Goal: Information Seeking & Learning: Learn about a topic

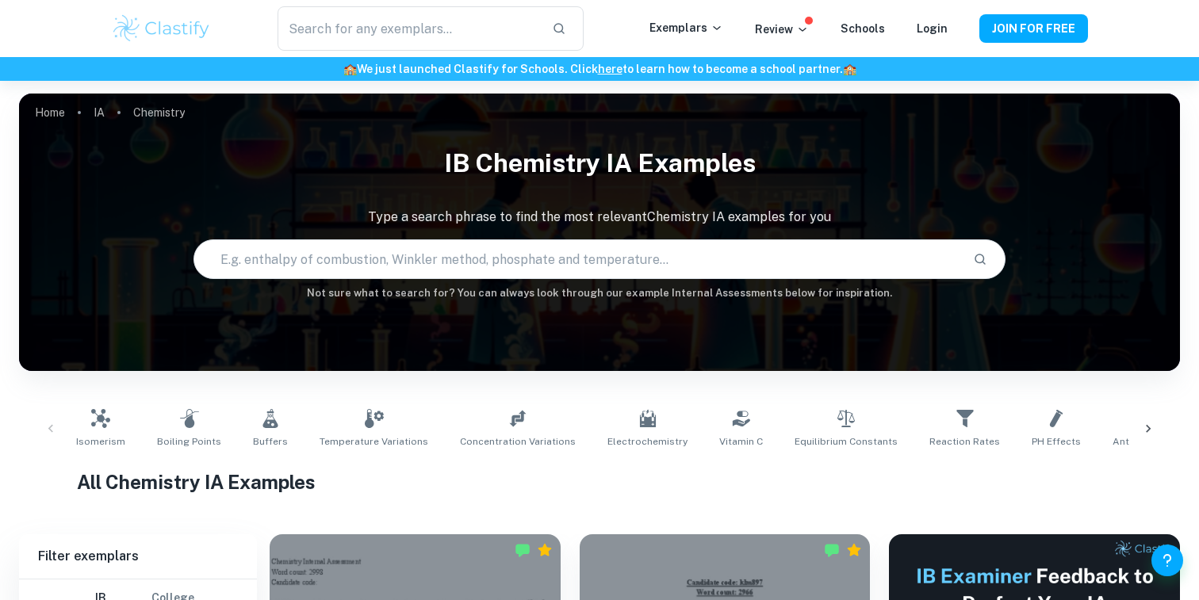
scroll to position [378, 0]
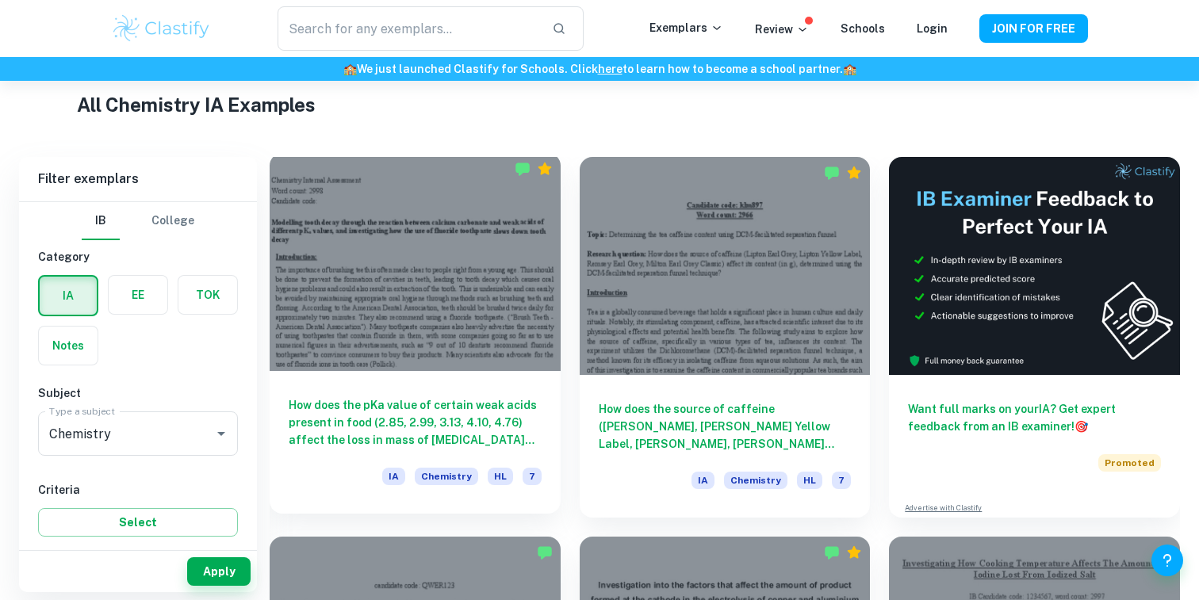
click at [406, 405] on h6 "How does the pKa value of certain weak acids present in food (2.85, 2.99, 3.13,…" at bounding box center [415, 423] width 253 height 52
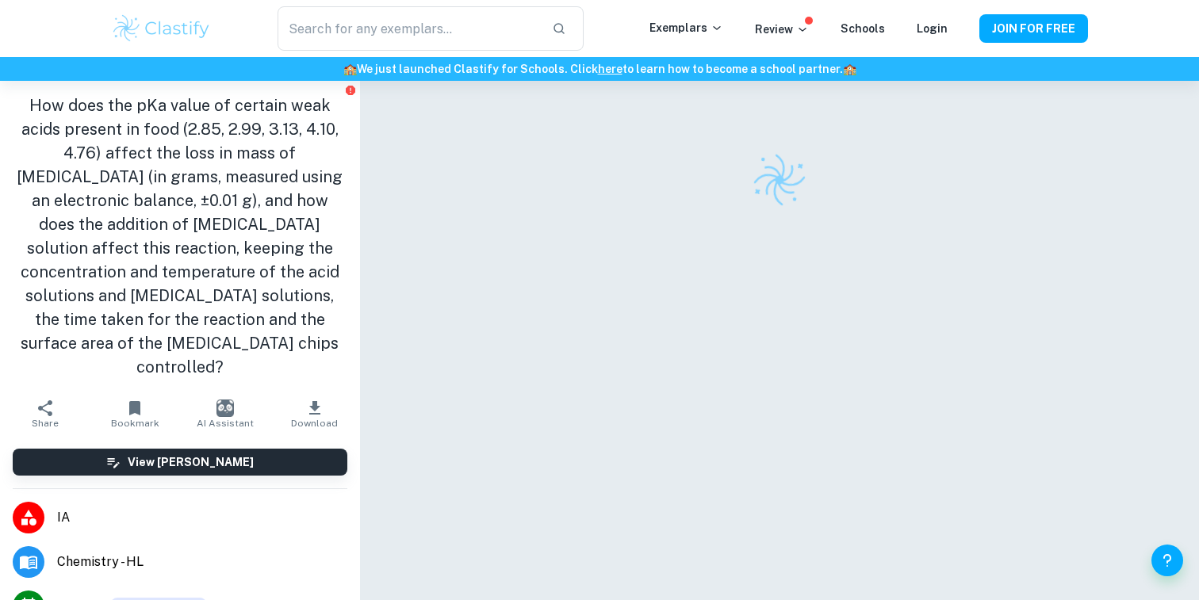
click at [216, 247] on h1 "How does the pKa value of certain weak acids present in food (2.85, 2.99, 3.13,…" at bounding box center [180, 237] width 335 height 286
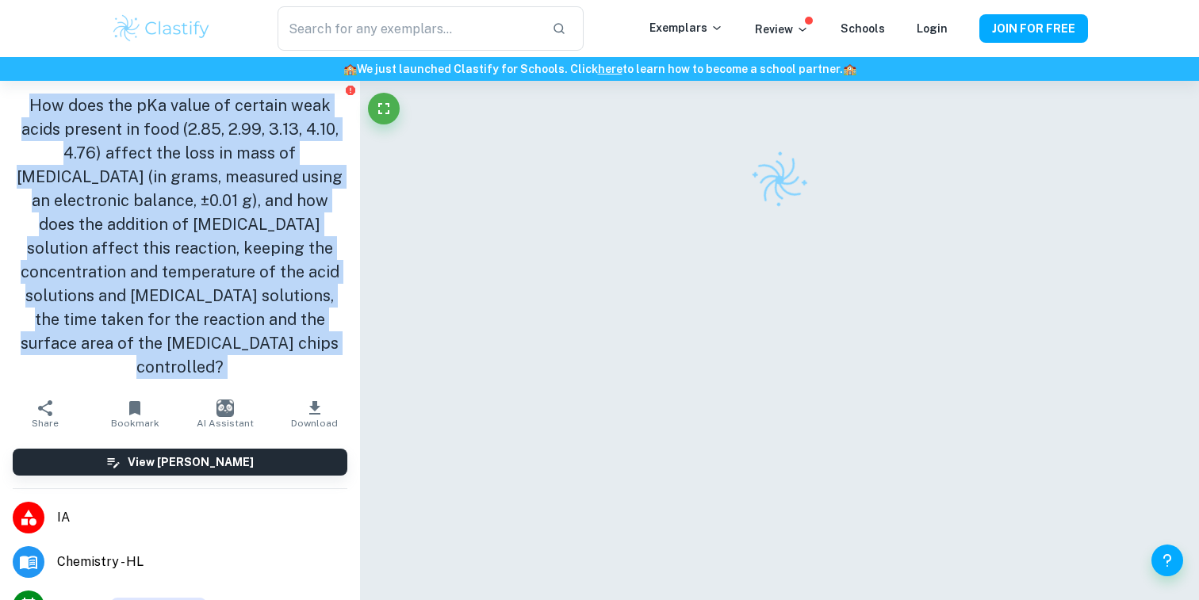
click at [216, 247] on h1 "How does the pKa value of certain weak acids present in food (2.85, 2.99, 3.13,…" at bounding box center [180, 237] width 335 height 286
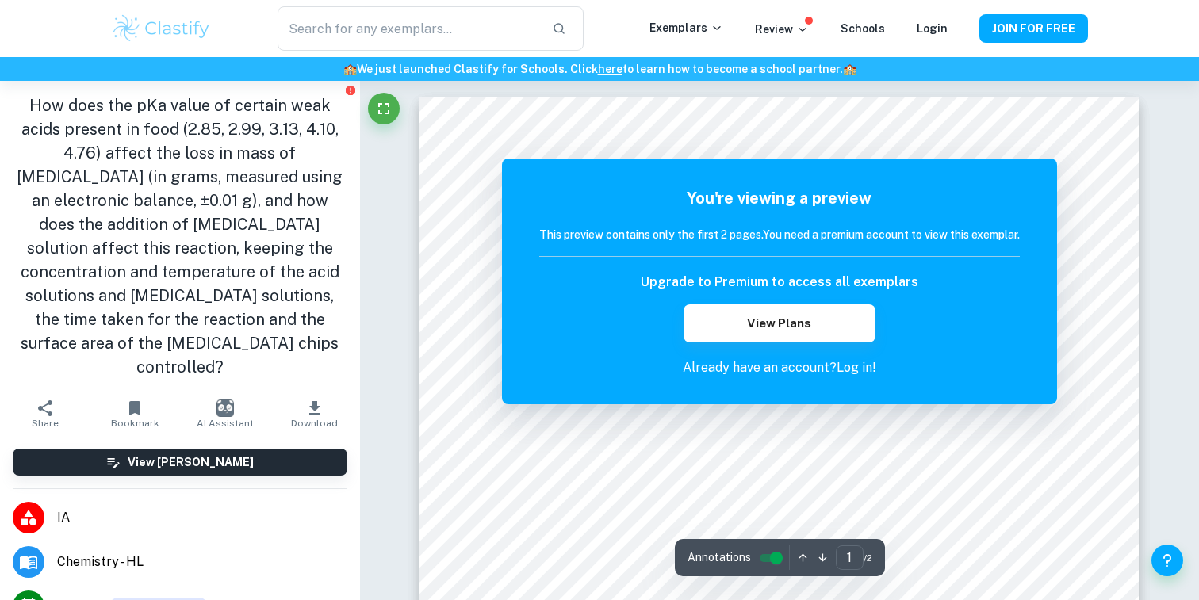
click at [243, 248] on h1 "How does the pKa value of certain weak acids present in food (2.85, 2.99, 3.13,…" at bounding box center [180, 237] width 335 height 286
click at [244, 248] on h1 "How does the pKa value of certain weak acids present in food (2.85, 2.99, 3.13,…" at bounding box center [180, 237] width 335 height 286
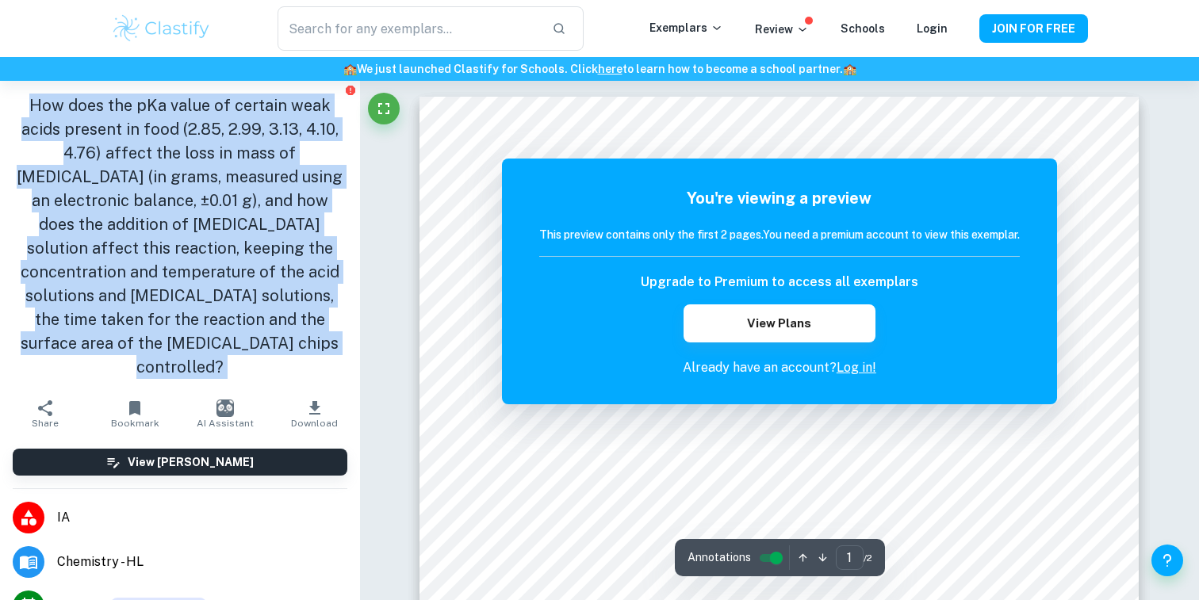
click at [244, 248] on h1 "How does the pKa value of certain weak acids present in food (2.85, 2.99, 3.13,…" at bounding box center [180, 237] width 335 height 286
click at [194, 275] on h1 "How does the pKa value of certain weak acids present in food (2.85, 2.99, 3.13,…" at bounding box center [180, 237] width 335 height 286
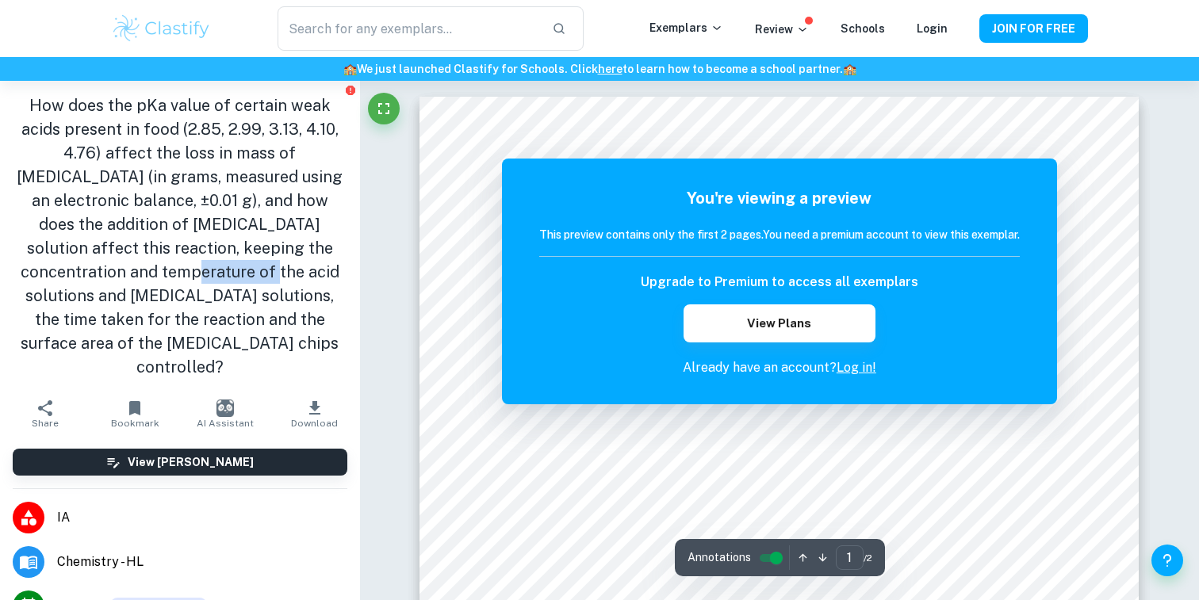
click at [194, 275] on h1 "How does the pKa value of certain weak acids present in food (2.85, 2.99, 3.13,…" at bounding box center [180, 237] width 335 height 286
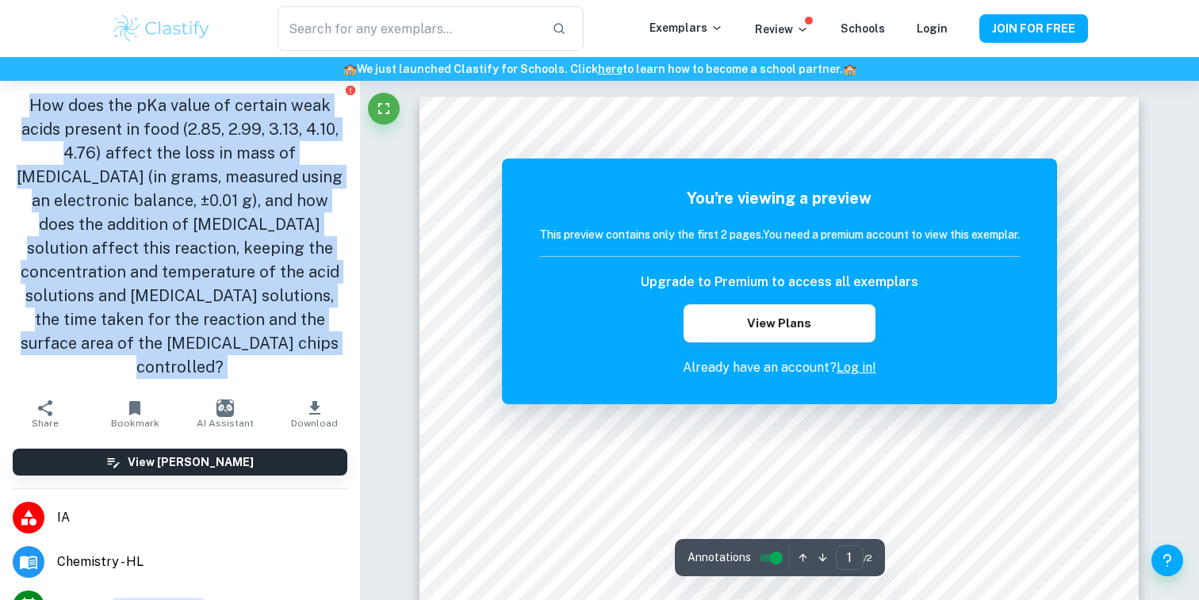
click at [194, 275] on h1 "How does the pKa value of certain weak acids present in food (2.85, 2.99, 3.13,…" at bounding box center [180, 237] width 335 height 286
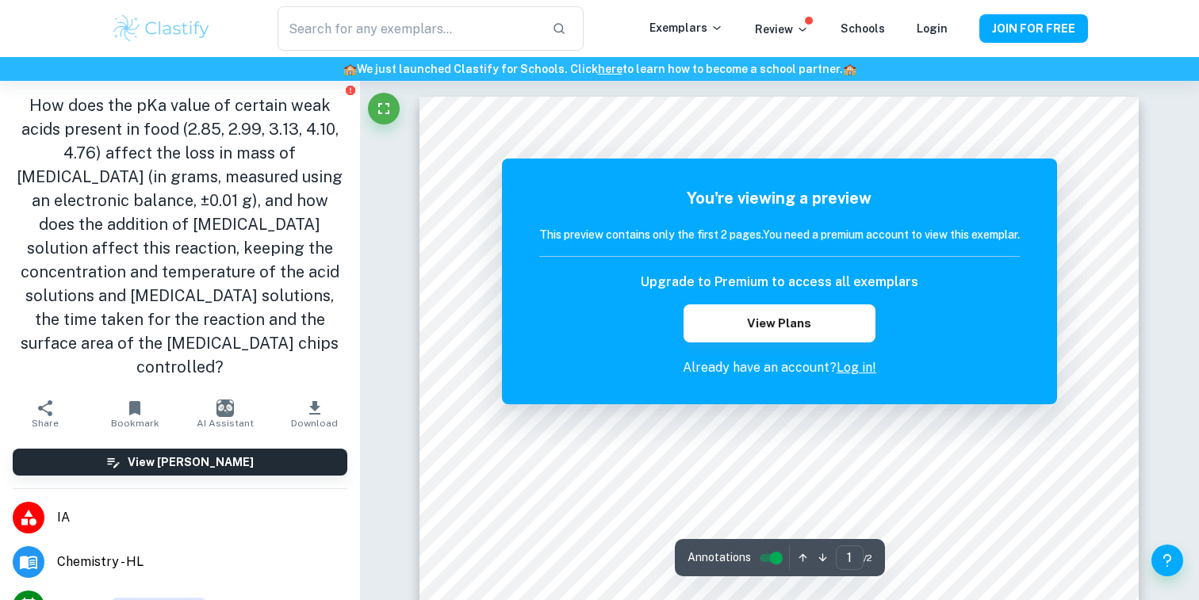
click at [196, 272] on h1 "How does the pKa value of certain weak acids present in food (2.85, 2.99, 3.13,…" at bounding box center [180, 237] width 335 height 286
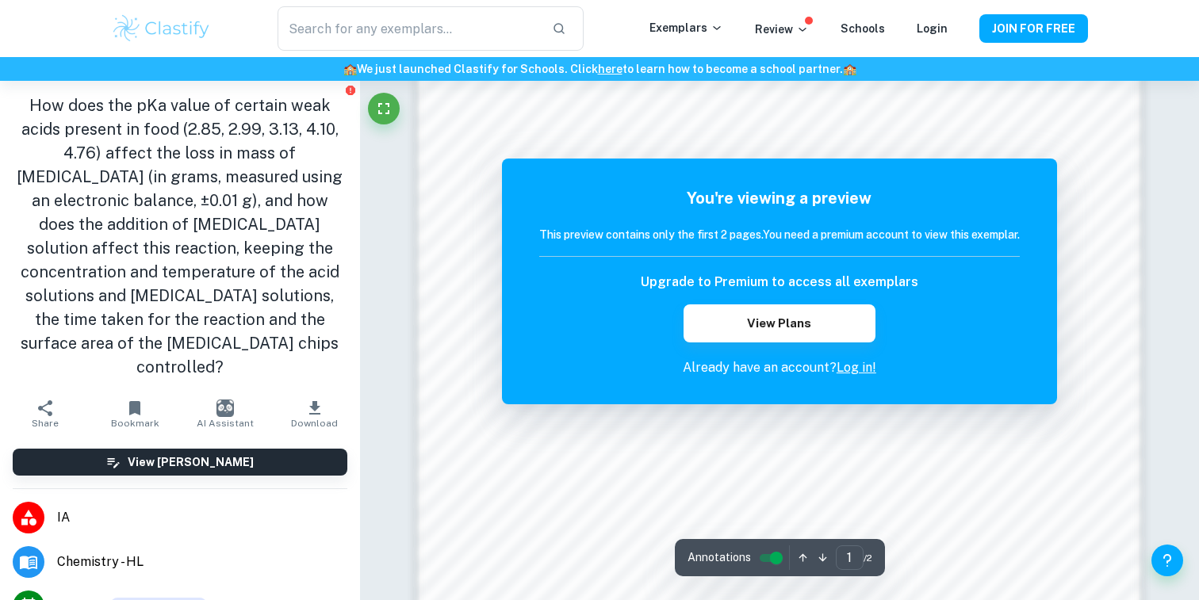
scroll to position [1171, 0]
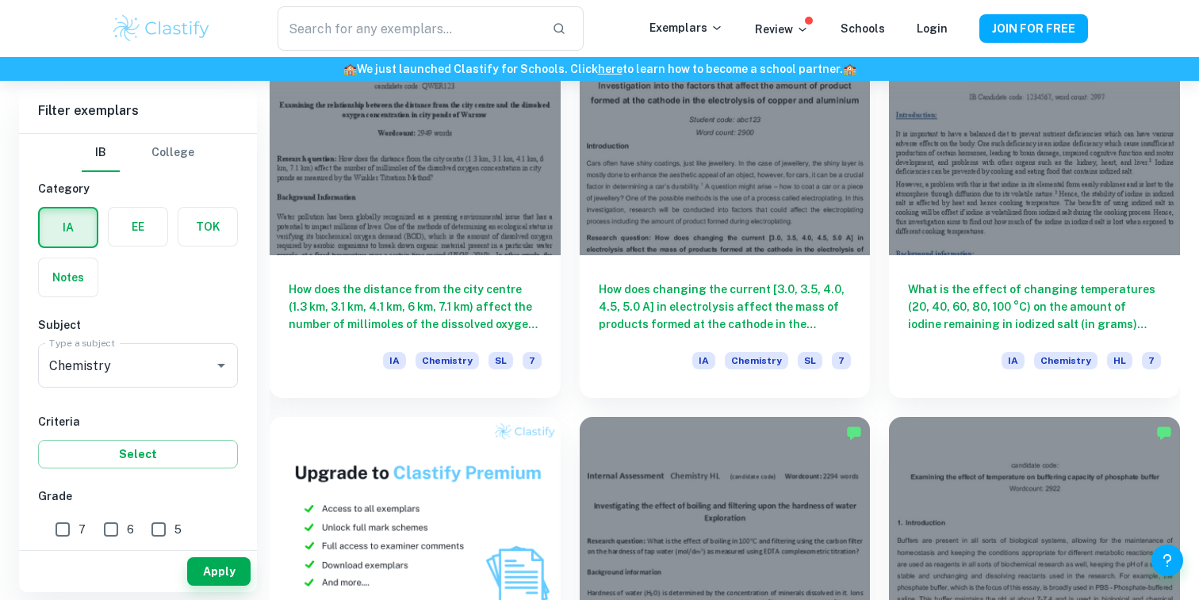
scroll to position [914, 0]
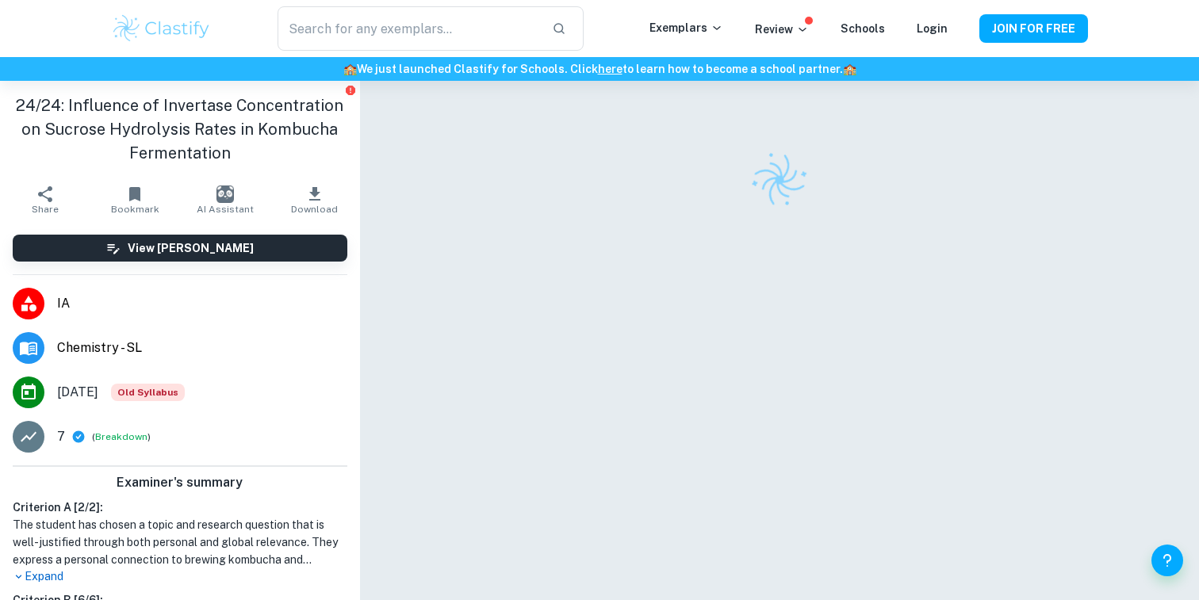
checkbox input "true"
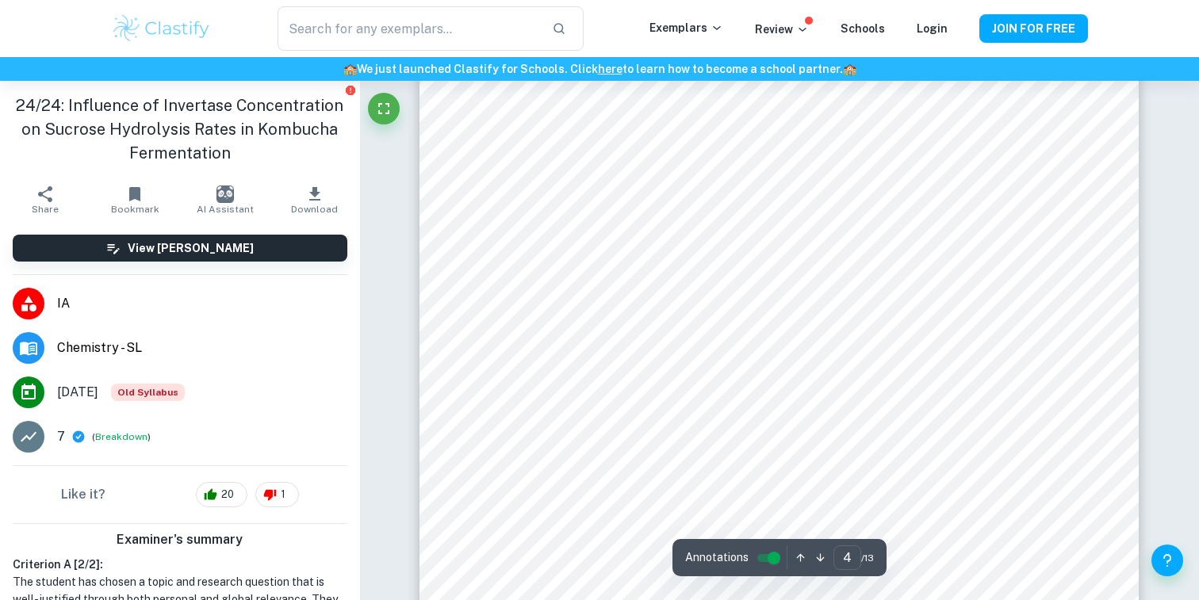
scroll to position [3540, 0]
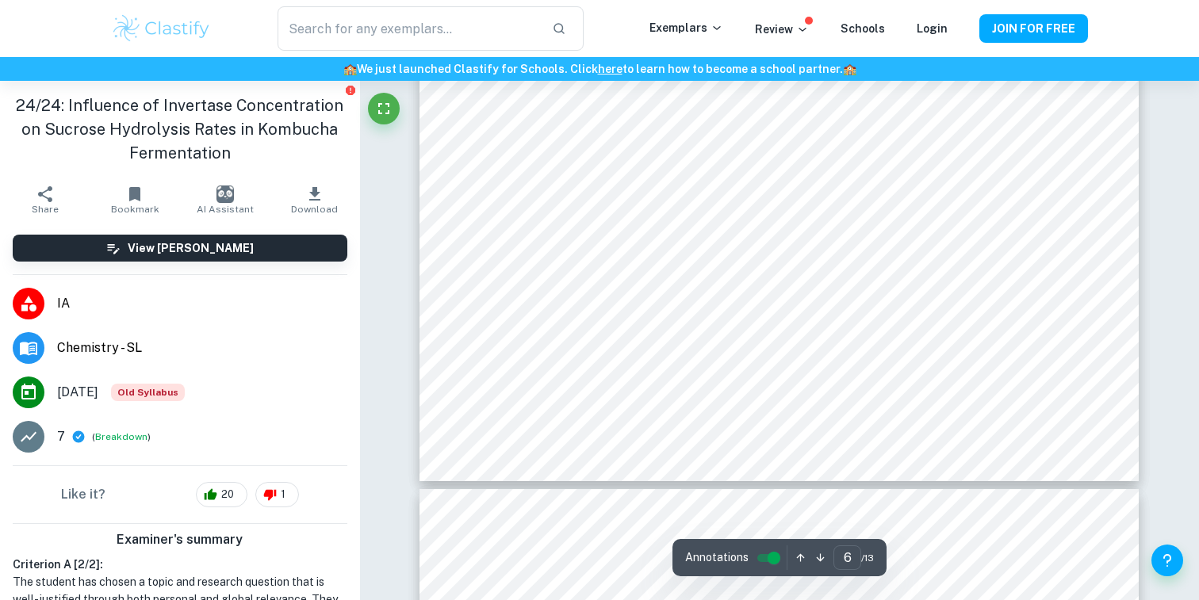
type input "7"
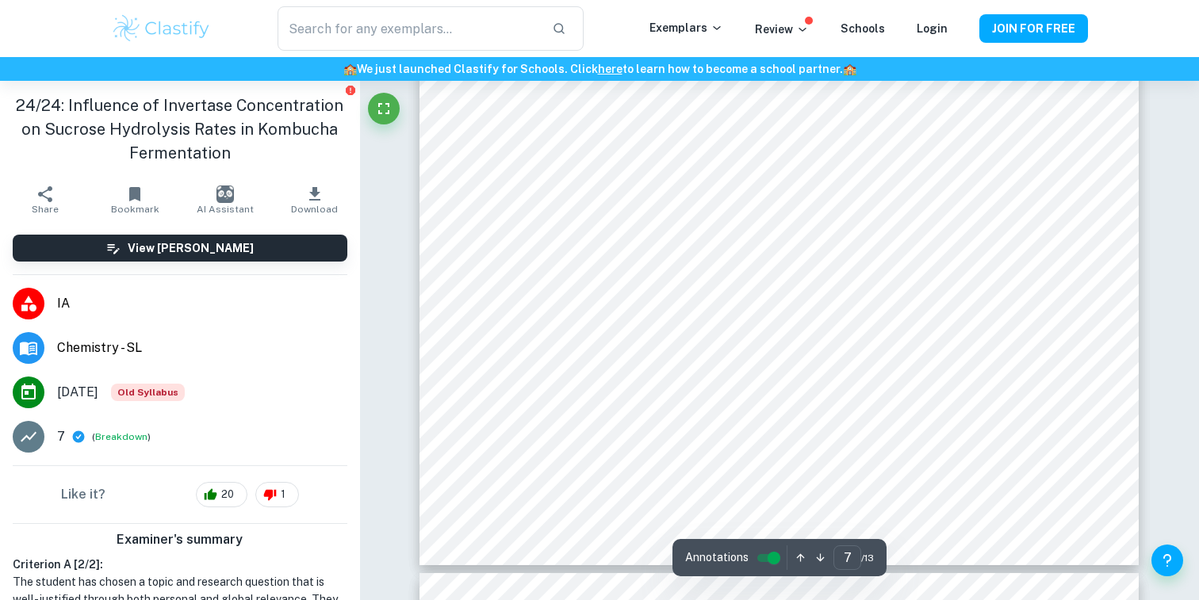
scroll to position [6953, 0]
